Goal: Find contact information: Find contact information

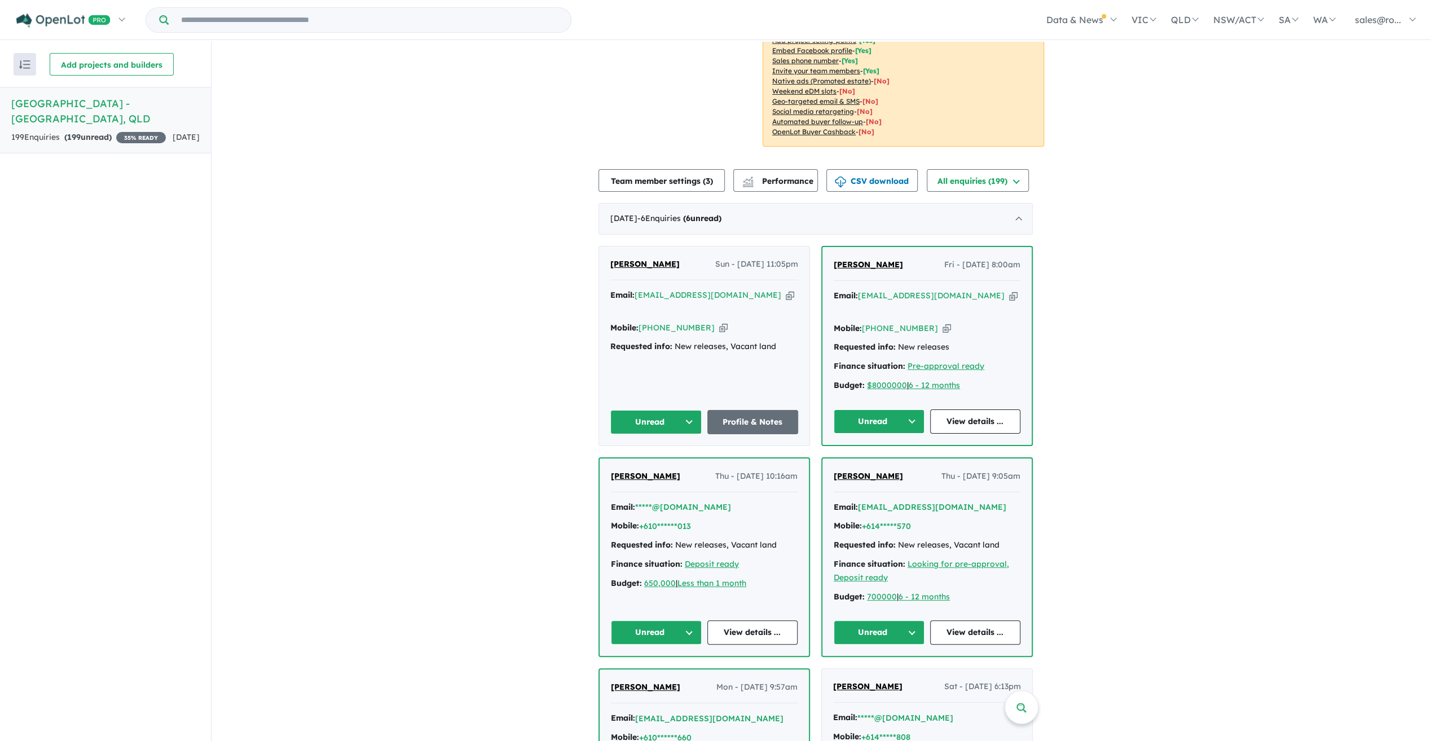
scroll to position [231, 0]
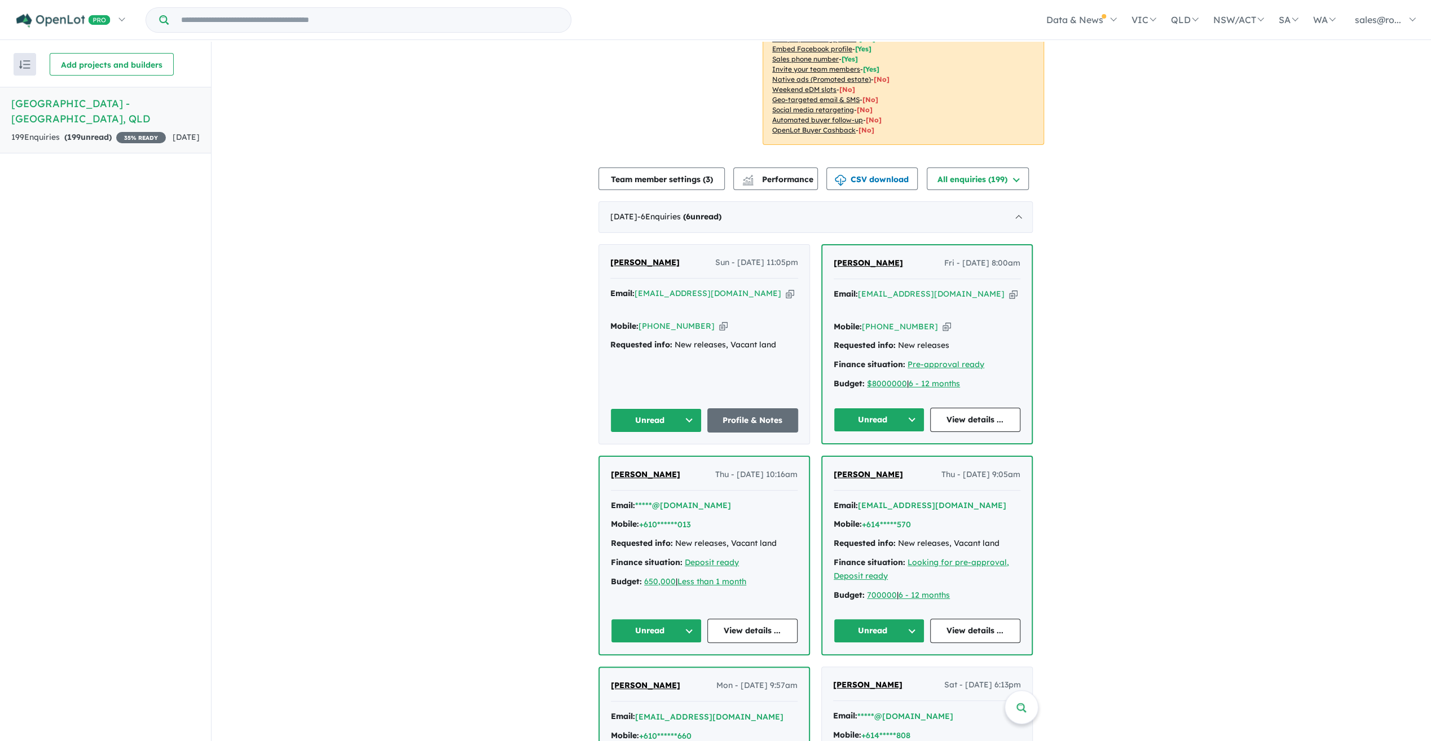
drag, startPoint x: 932, startPoint y: 296, endPoint x: 869, endPoint y: 302, distance: 63.0
click at [869, 320] on div "Mobile: [PHONE_NUMBER] Copied!" at bounding box center [927, 327] width 187 height 14
drag, startPoint x: 957, startPoint y: 276, endPoint x: 865, endPoint y: 278, distance: 92.0
click at [865, 288] on div "Email: [EMAIL_ADDRESS][DOMAIN_NAME] Copied!" at bounding box center [927, 301] width 187 height 27
drag, startPoint x: 758, startPoint y: 275, endPoint x: 641, endPoint y: 279, distance: 117.4
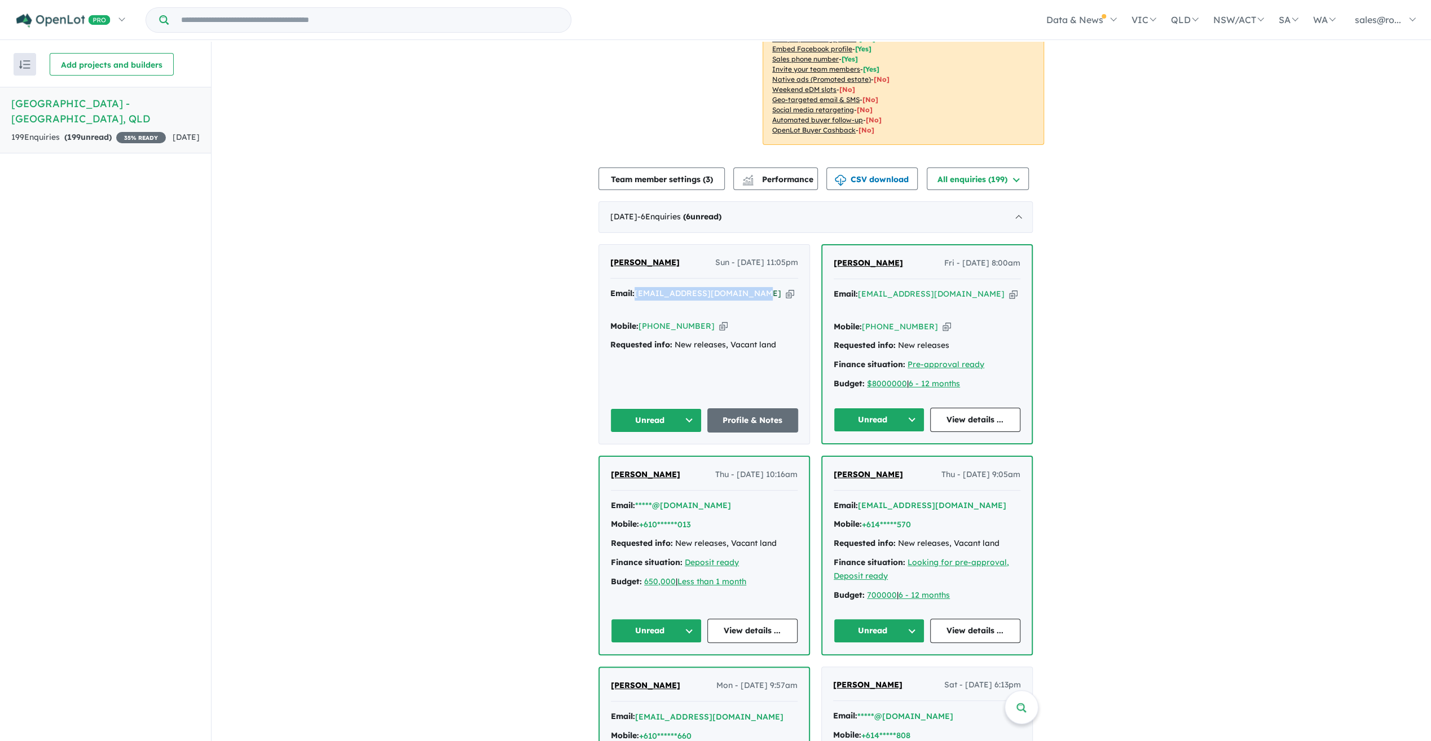
click at [641, 287] on div "Email: [EMAIL_ADDRESS][DOMAIN_NAME] Copied!" at bounding box center [705, 300] width 188 height 27
drag, startPoint x: 689, startPoint y: 296, endPoint x: 643, endPoint y: 297, distance: 45.7
click at [643, 320] on div "Mobile: [PHONE_NUMBER] Copied!" at bounding box center [705, 327] width 188 height 14
copy link "[PHONE_NUMBER]"
drag, startPoint x: 504, startPoint y: 330, endPoint x: 711, endPoint y: 289, distance: 211.0
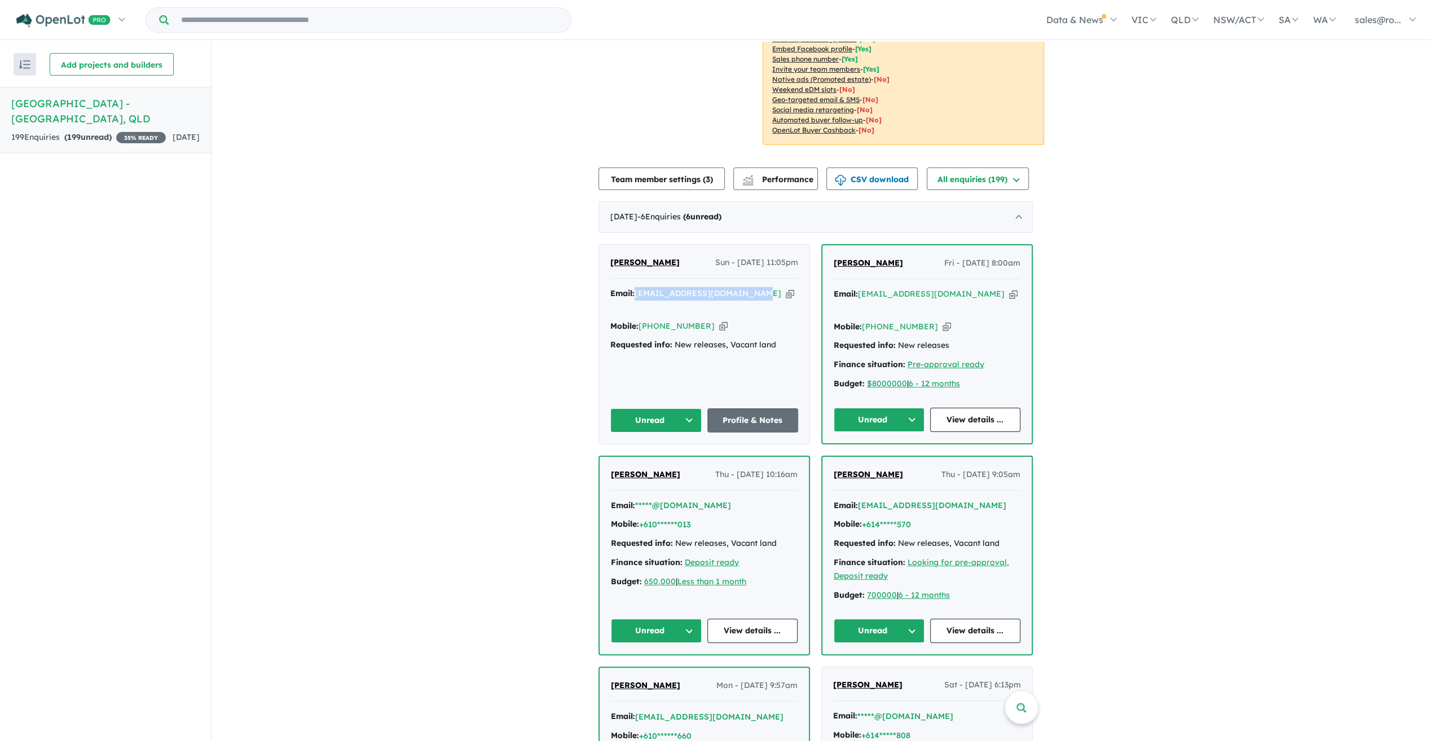
drag, startPoint x: 757, startPoint y: 276, endPoint x: 641, endPoint y: 280, distance: 116.3
click at [641, 287] on div "Email: [EMAIL_ADDRESS][DOMAIN_NAME] Copied!" at bounding box center [705, 300] width 188 height 27
copy a%20Rosewood%20Green%20Estate%20-%20Rosewood"] "[EMAIL_ADDRESS][DOMAIN_NAME]"
